Goal: Task Accomplishment & Management: Manage account settings

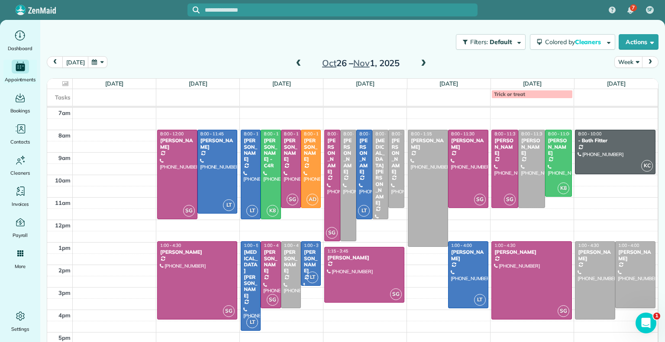
click at [295, 65] on span at bounding box center [299, 64] width 10 height 8
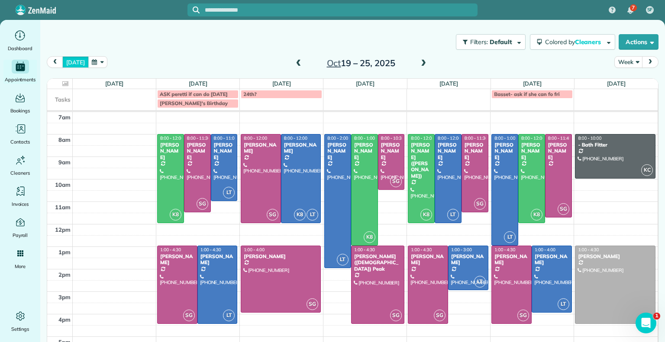
click at [77, 60] on button "[DATE]" at bounding box center [75, 62] width 26 height 12
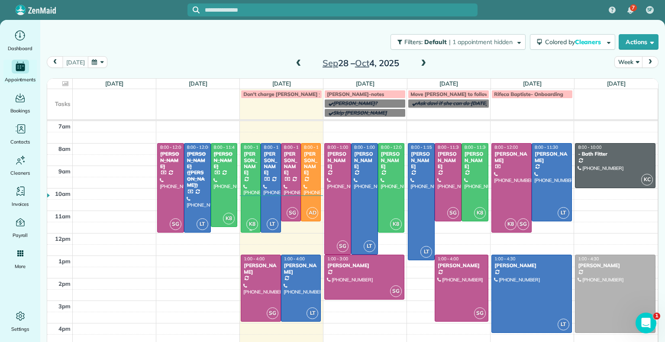
click at [252, 187] on div at bounding box center [250, 188] width 19 height 88
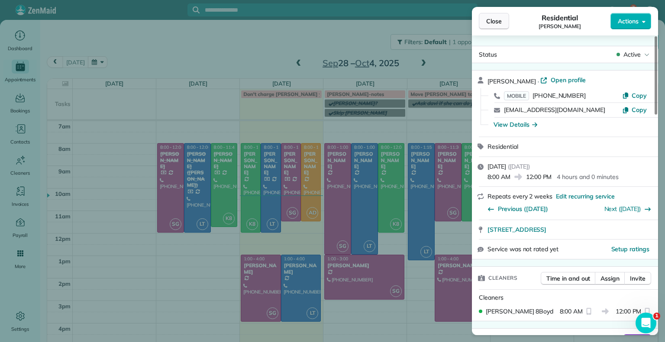
click at [489, 26] on button "Close" at bounding box center [494, 21] width 30 height 16
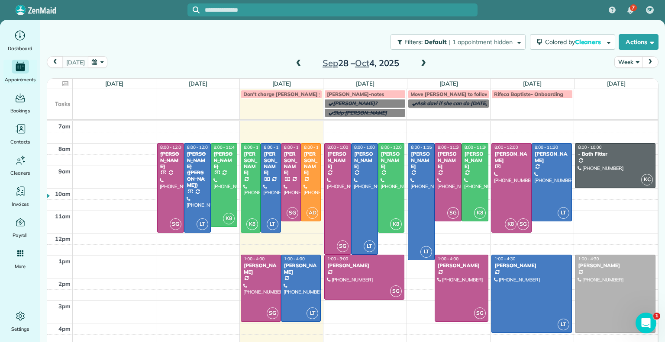
click at [419, 65] on span at bounding box center [424, 64] width 10 height 8
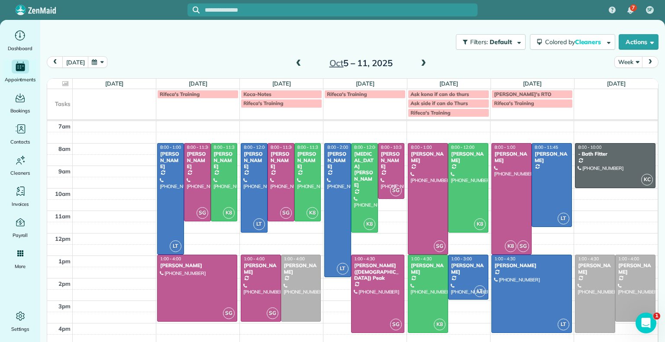
click at [419, 64] on span at bounding box center [424, 64] width 10 height 8
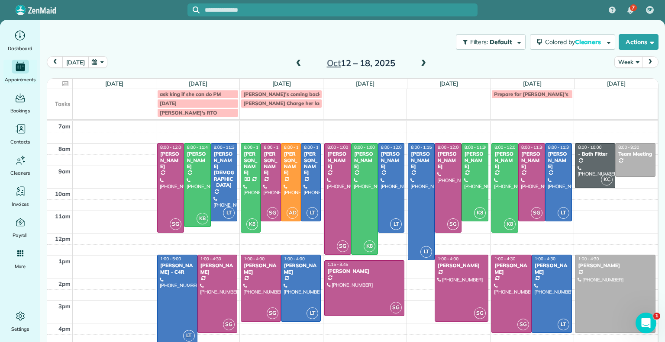
click at [76, 60] on button "[DATE]" at bounding box center [75, 62] width 26 height 12
